Goal: Find contact information: Find contact information

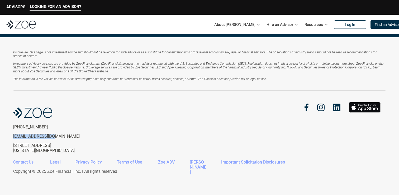
click at [47, 137] on p "[EMAIL_ADDRESS][DOMAIN_NAME]" at bounding box center [56, 136] width 87 height 5
drag, startPoint x: 58, startPoint y: 135, endPoint x: 8, endPoint y: 138, distance: 50.0
click at [8, 138] on div "Disclosure: This page is not investment advice and should not be relied on for …" at bounding box center [199, 116] width 399 height 158
copy p "[EMAIL_ADDRESS][DOMAIN_NAME]"
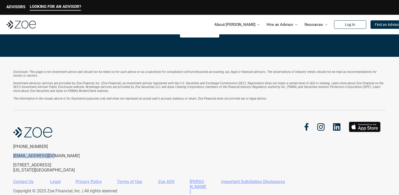
click at [31, 182] on link "Contact Us" at bounding box center [23, 181] width 20 height 5
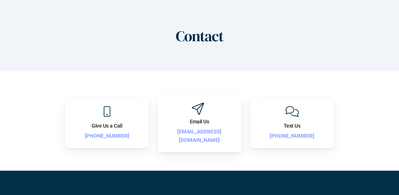
scroll to position [39, 0]
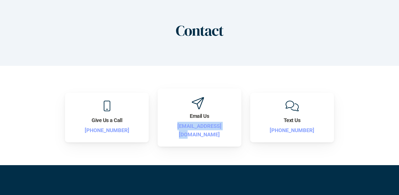
drag, startPoint x: 227, startPoint y: 130, endPoint x: 171, endPoint y: 131, distance: 56.3
click at [171, 131] on p "[EMAIL_ADDRESS][DOMAIN_NAME]" at bounding box center [200, 130] width 68 height 17
copy p "[EMAIL_ADDRESS][DOMAIN_NAME]"
